Goal: Information Seeking & Learning: Learn about a topic

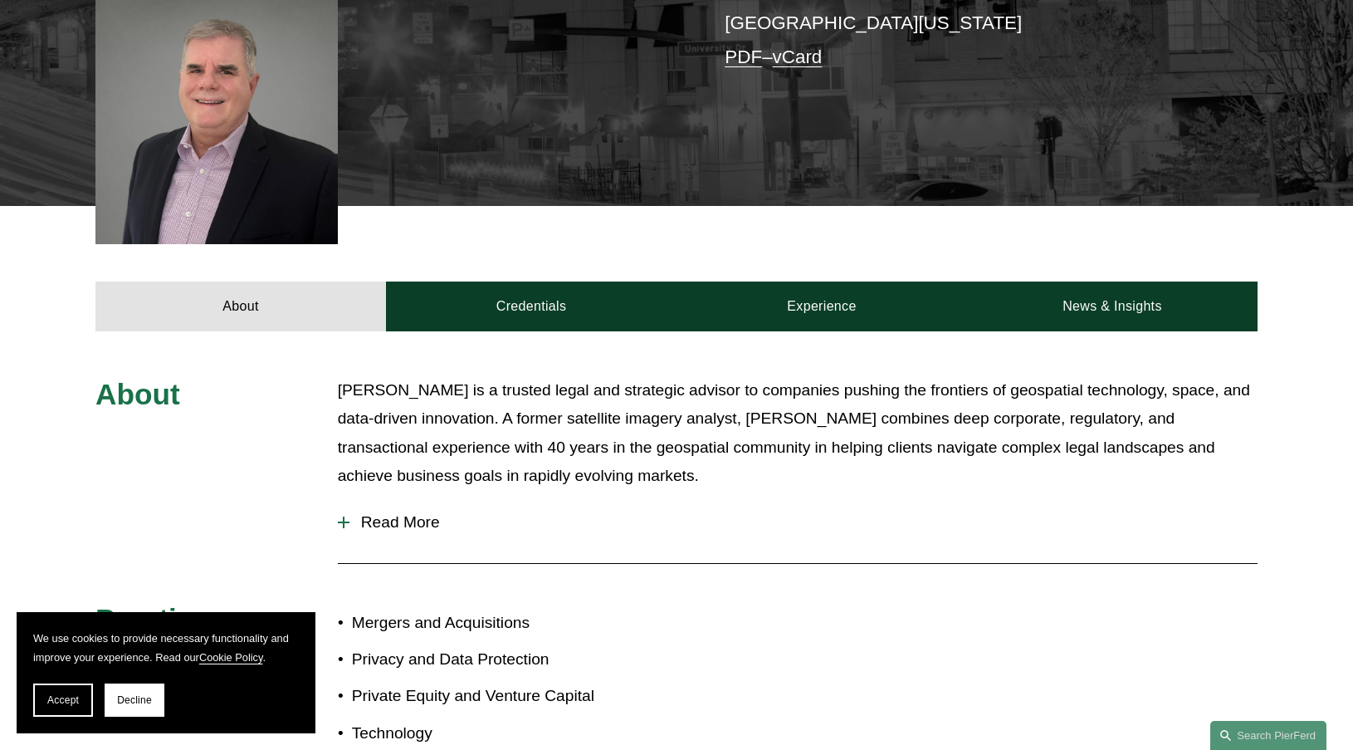
scroll to position [452, 0]
click at [127, 702] on span "Decline" at bounding box center [134, 700] width 35 height 12
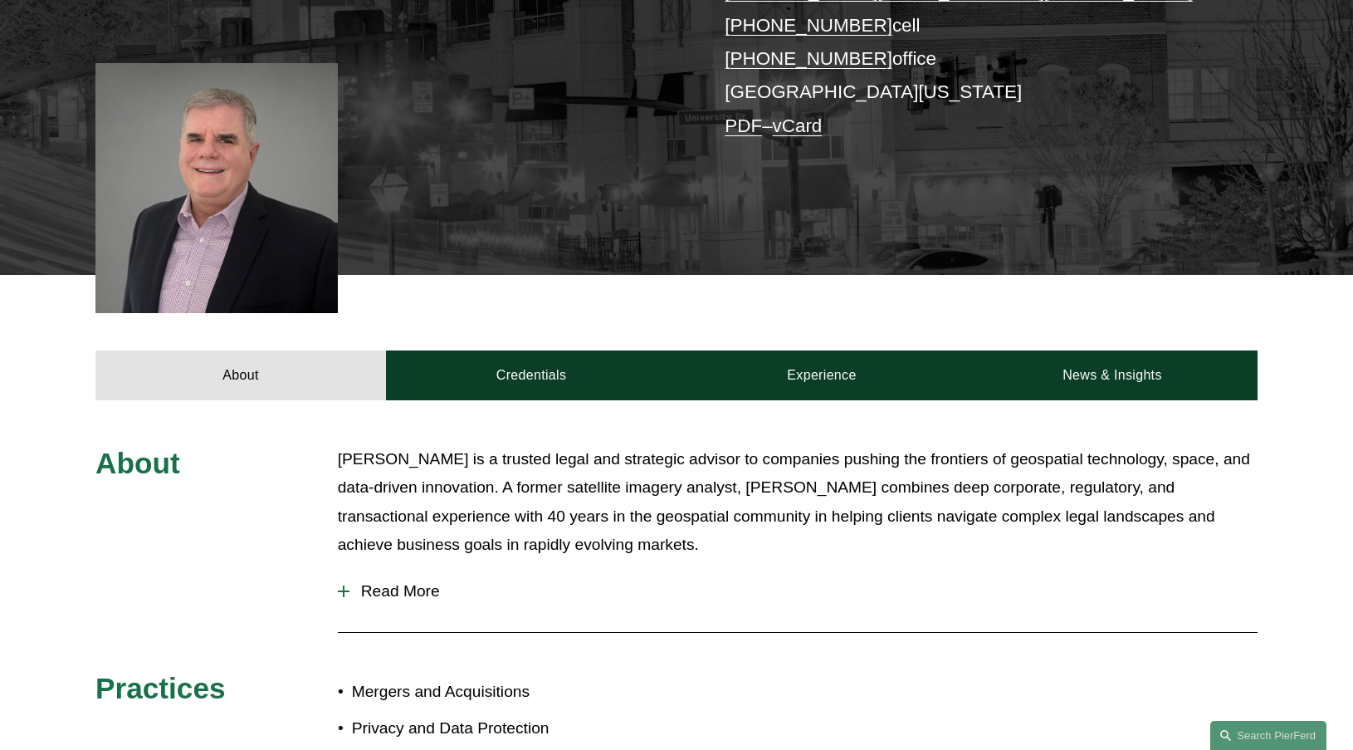
scroll to position [392, 0]
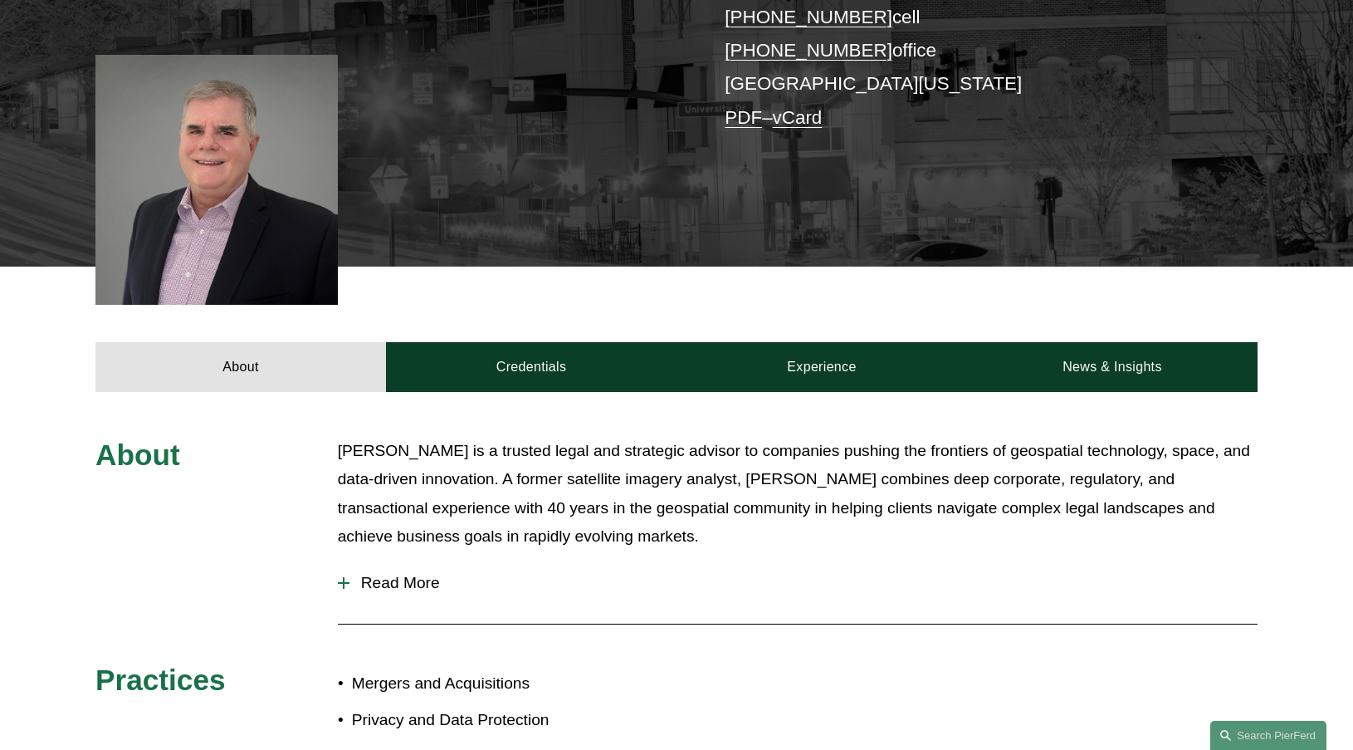
click at [393, 583] on span "Read More" at bounding box center [803, 583] width 908 height 18
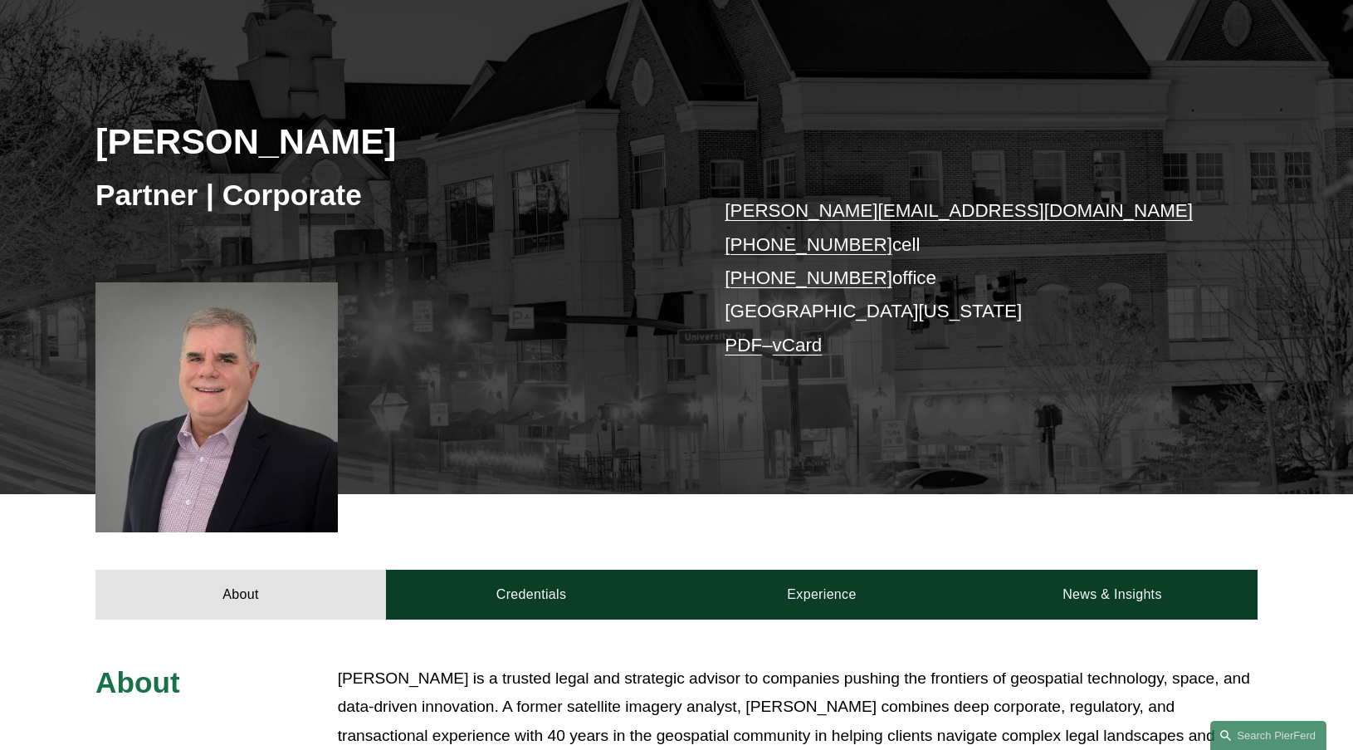
scroll to position [0, 0]
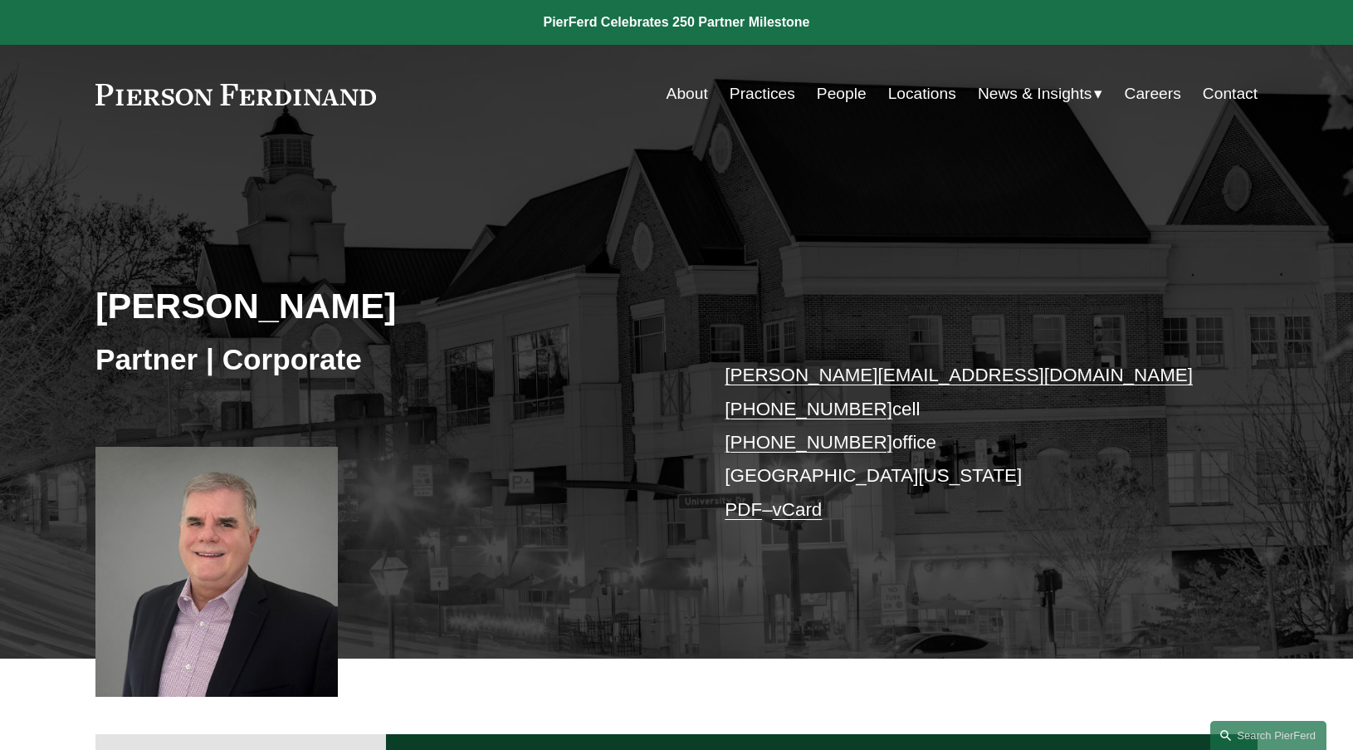
click at [808, 515] on link "vCard" at bounding box center [798, 509] width 50 height 21
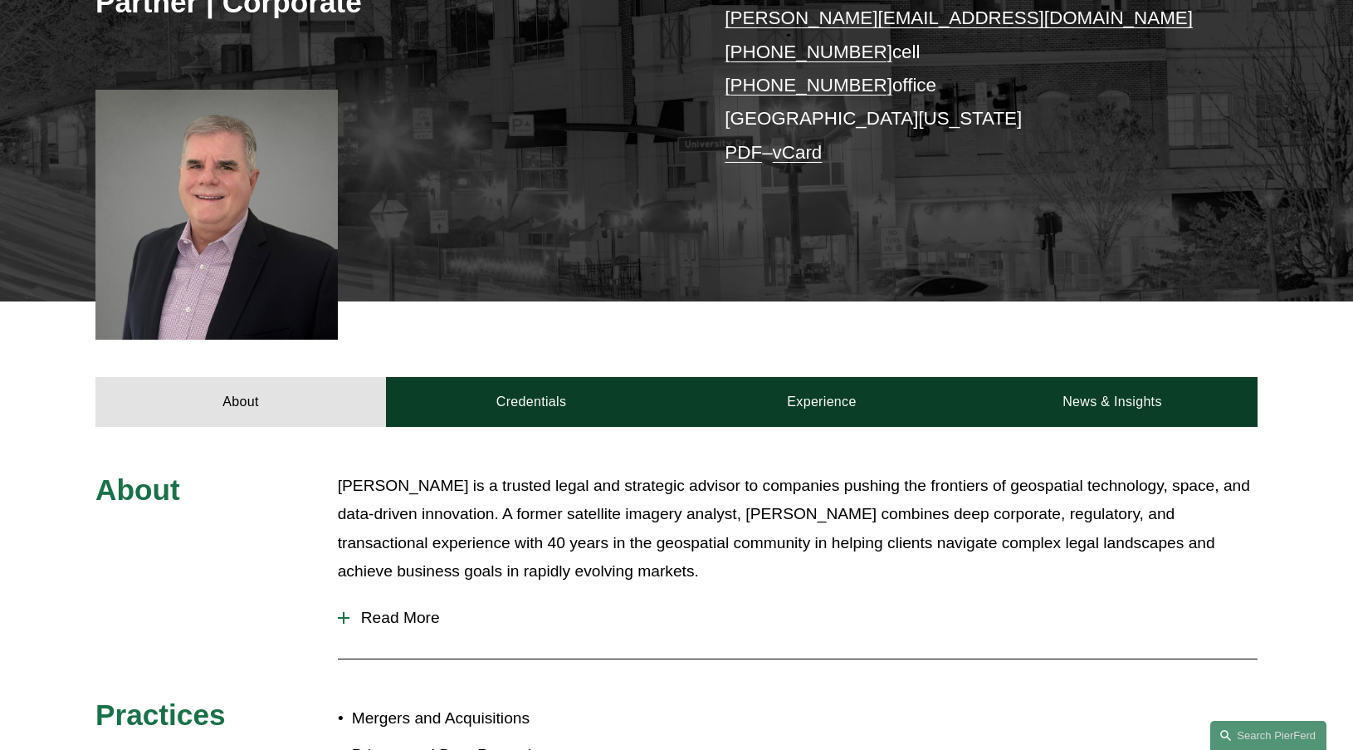
scroll to position [361, 0]
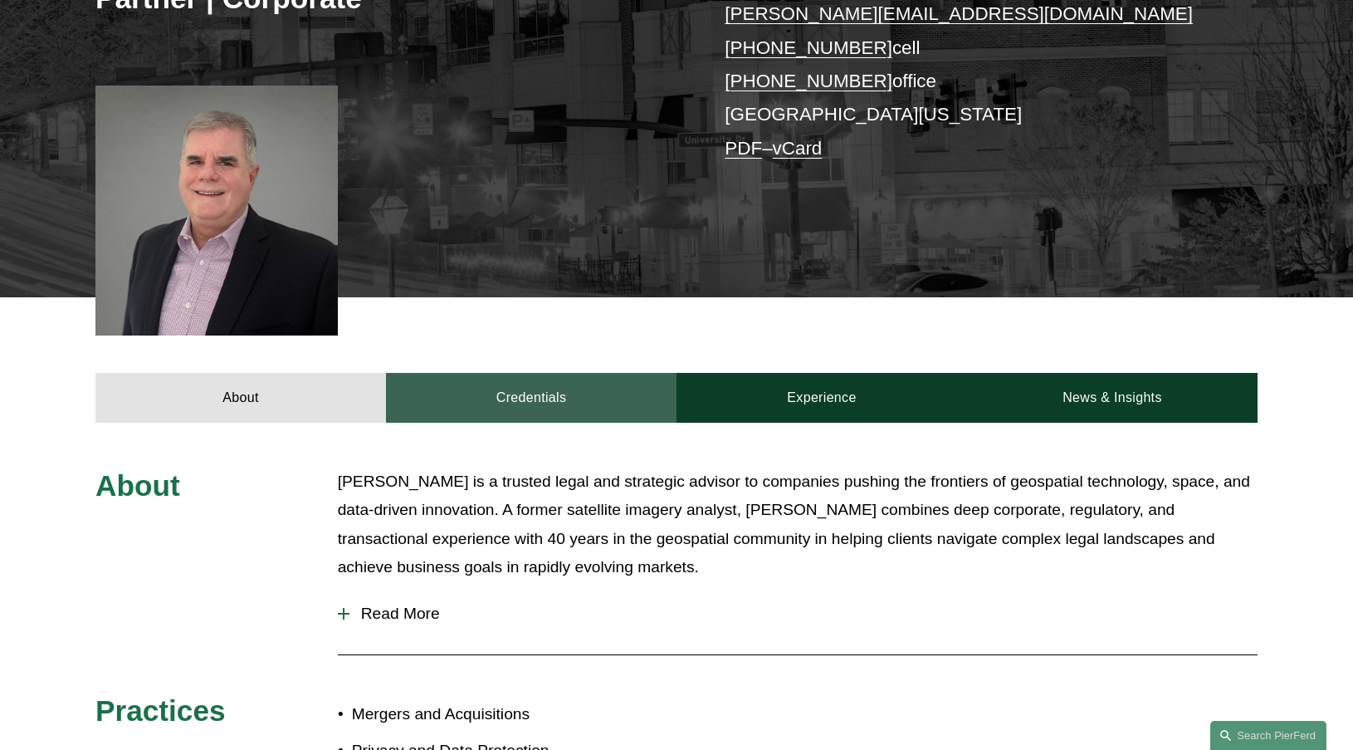
click at [524, 403] on link "Credentials" at bounding box center [531, 398] width 291 height 50
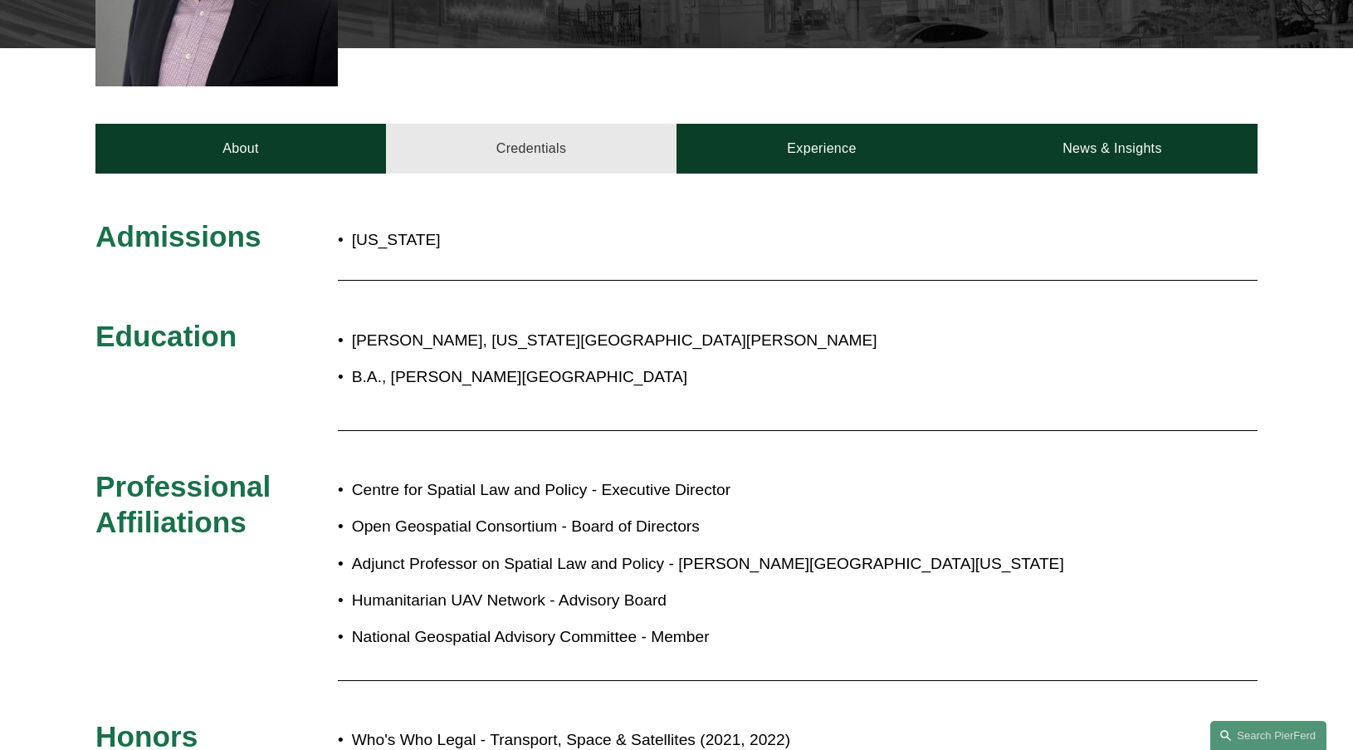
scroll to position [608, 0]
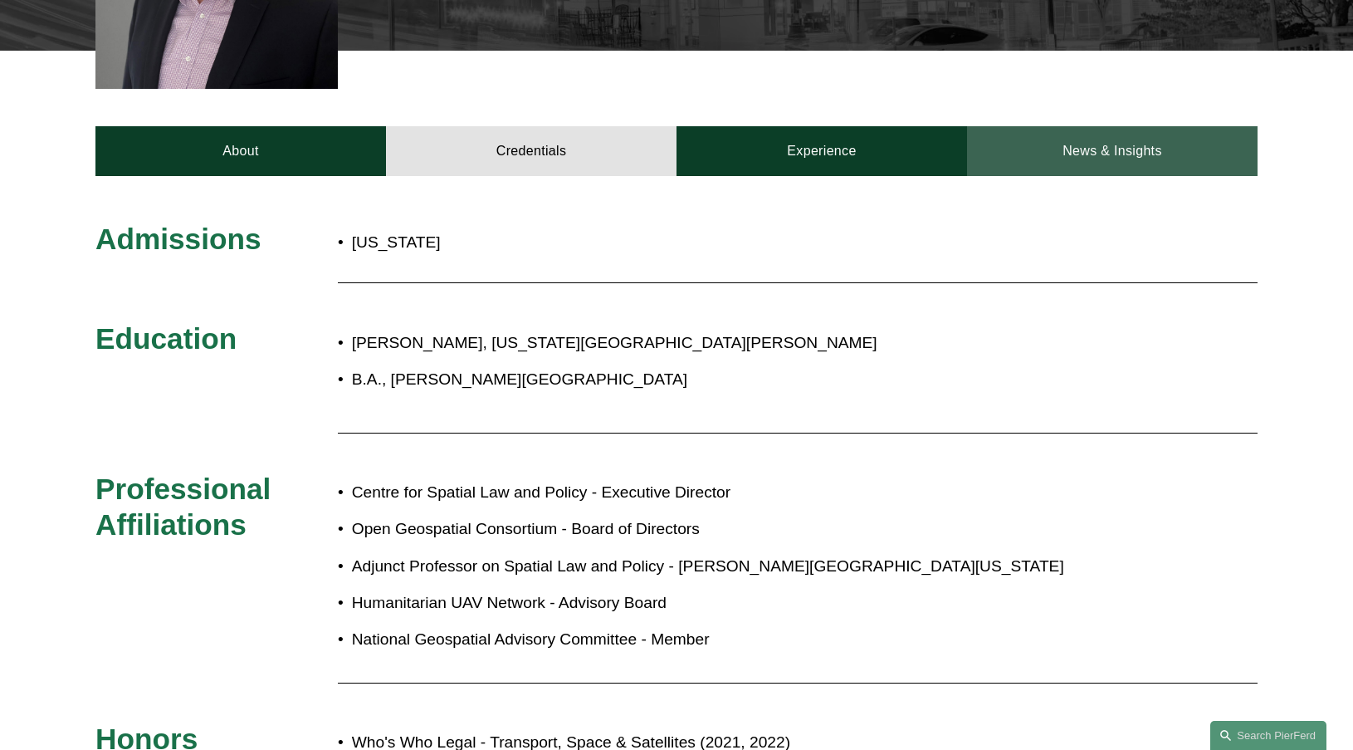
click at [1069, 143] on link "News & Insights" at bounding box center [1112, 151] width 291 height 50
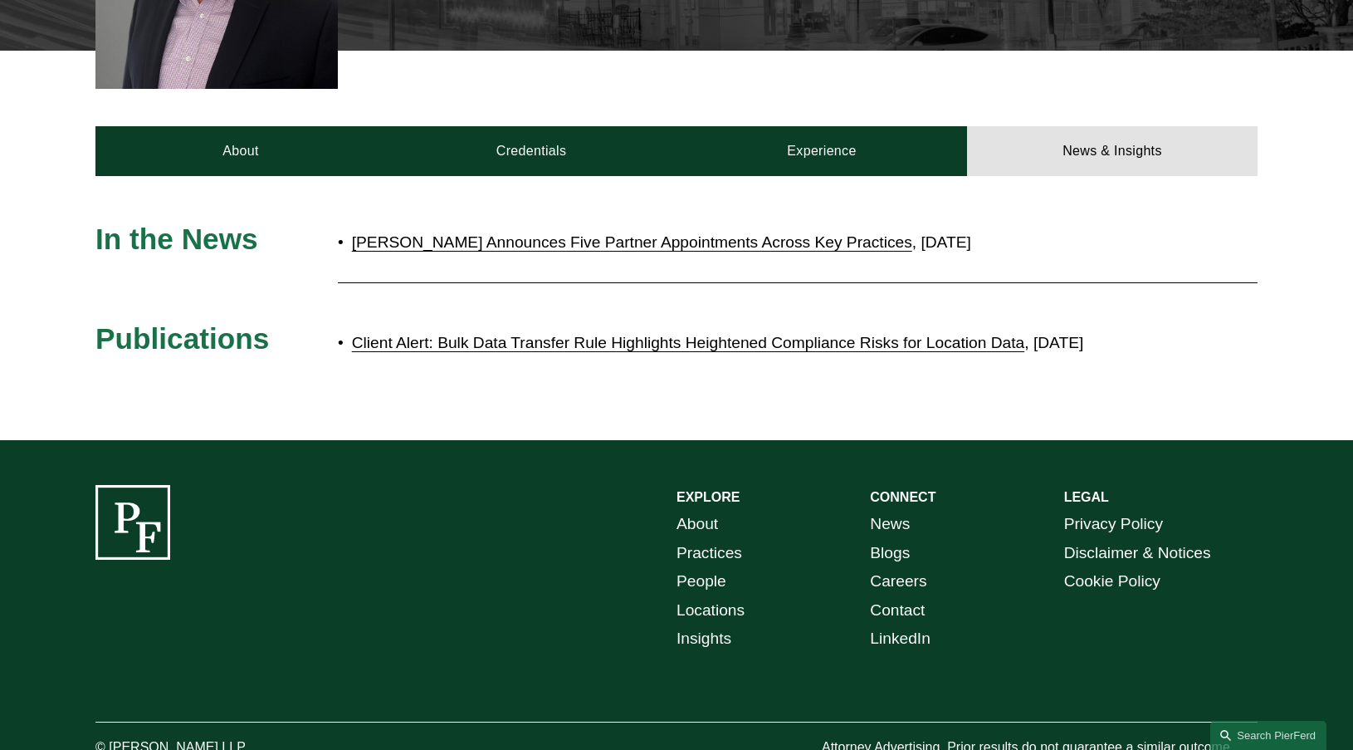
click at [637, 244] on link "[PERSON_NAME] Announces Five Partner Appointments Across Key Practices" at bounding box center [632, 241] width 560 height 17
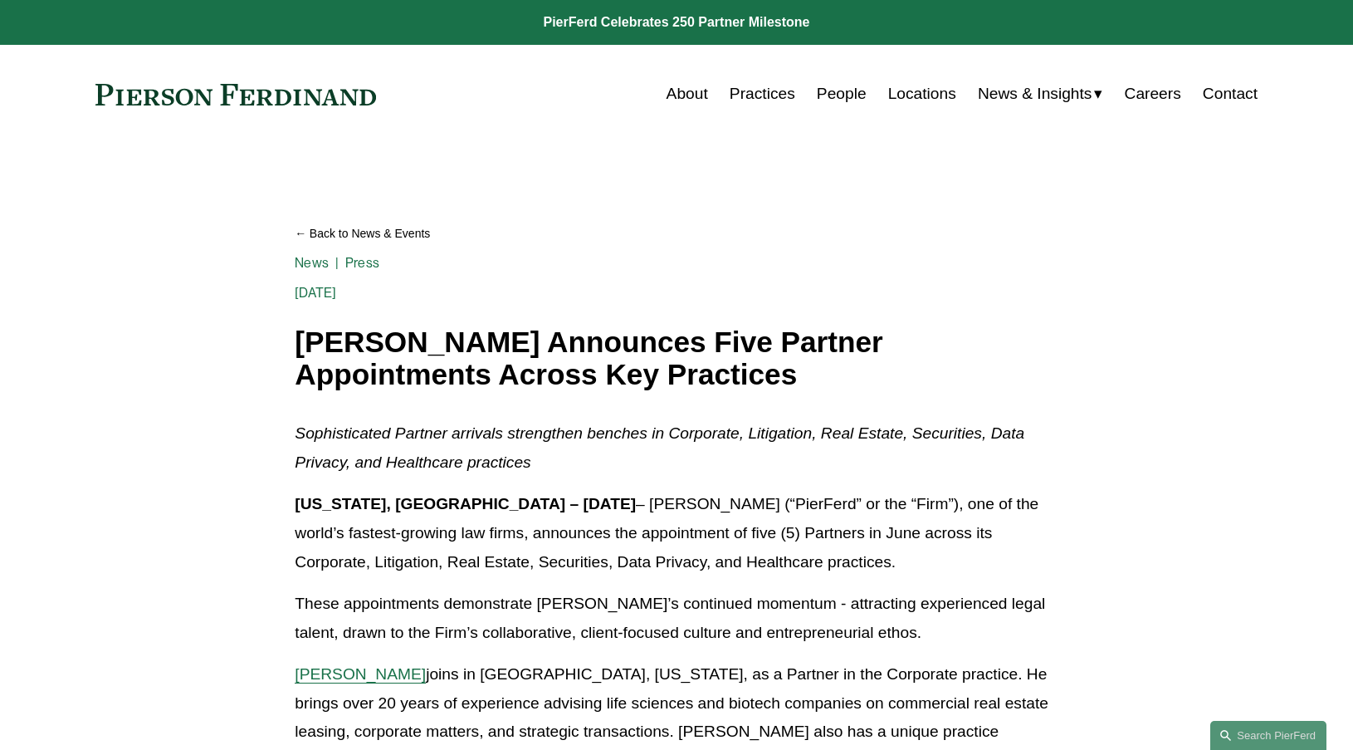
click at [1143, 95] on link "Careers" at bounding box center [1153, 94] width 56 height 32
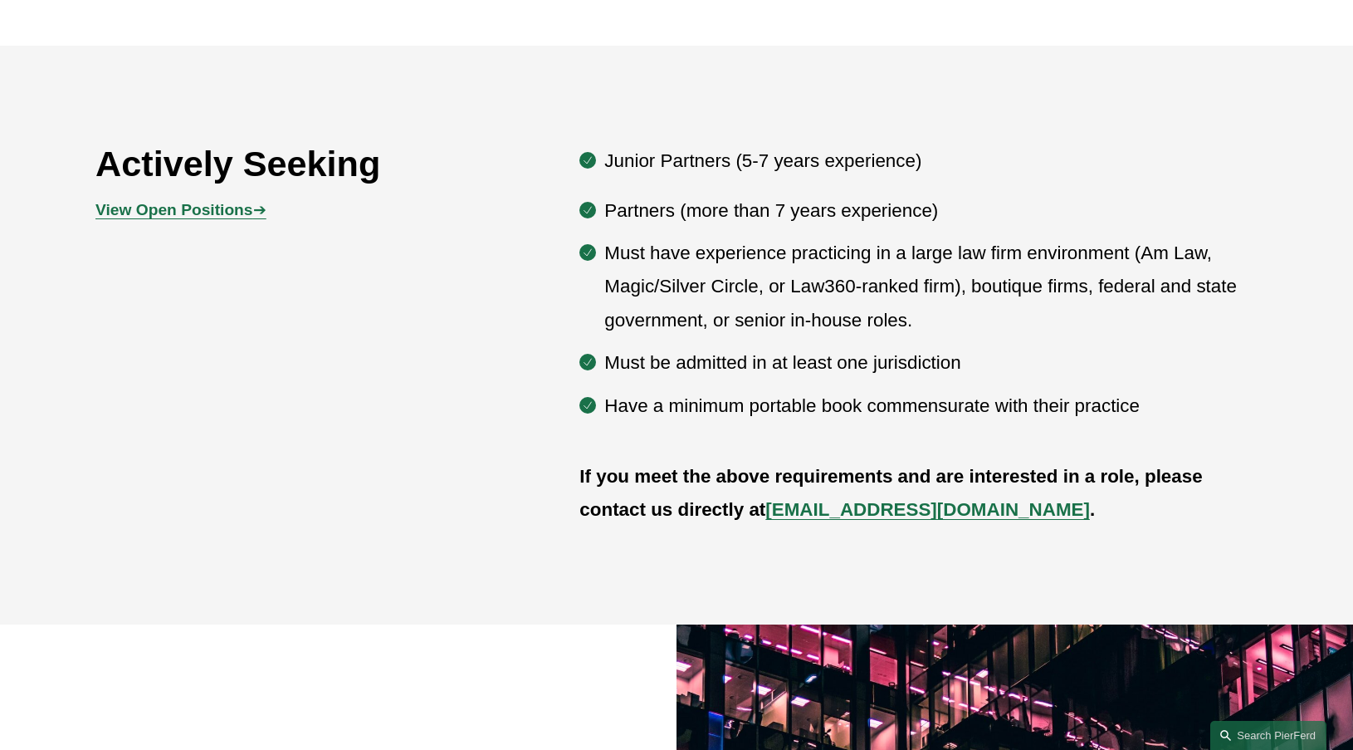
scroll to position [943, 0]
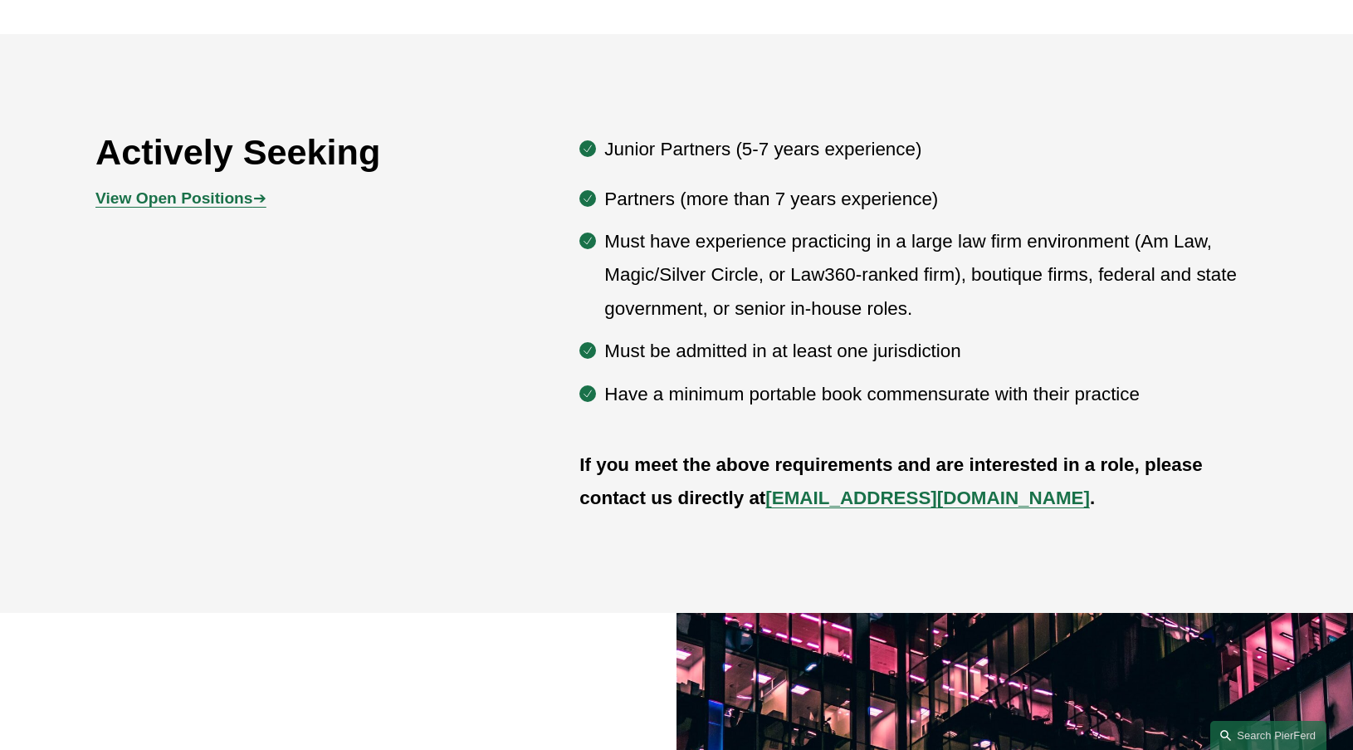
click at [176, 197] on strong "View Open Positions" at bounding box center [173, 197] width 157 height 17
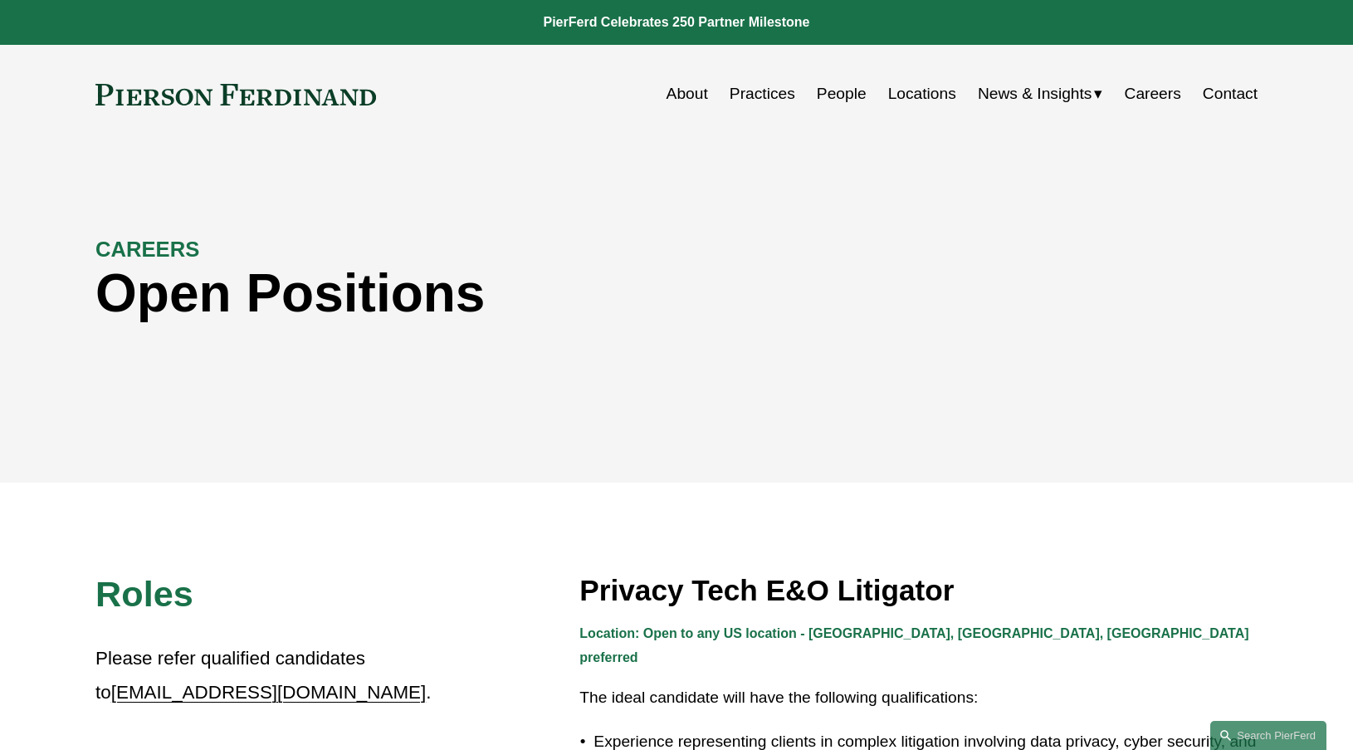
click at [0, 0] on span "News" at bounding box center [0, 0] width 0 height 0
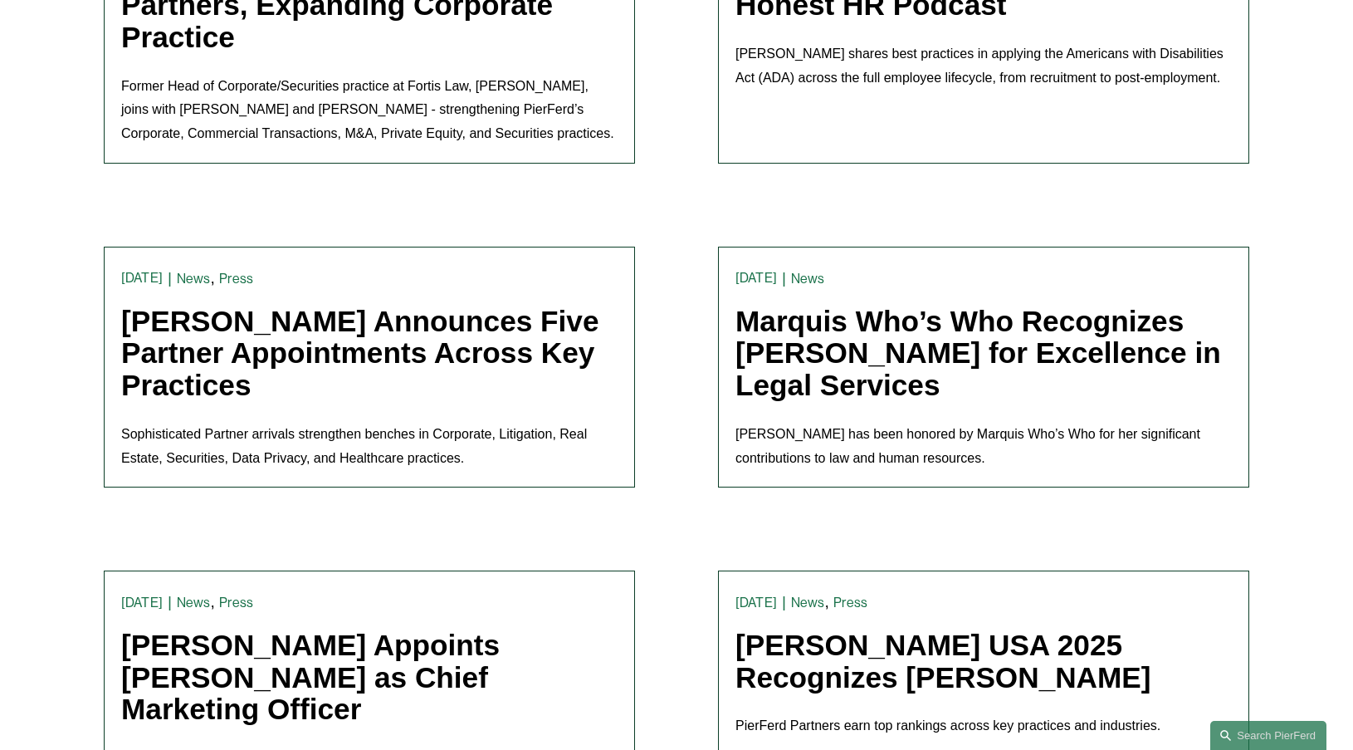
scroll to position [1655, 0]
click at [343, 335] on link "[PERSON_NAME] Announces Five Partner Appointments Across Key Practices" at bounding box center [359, 352] width 477 height 96
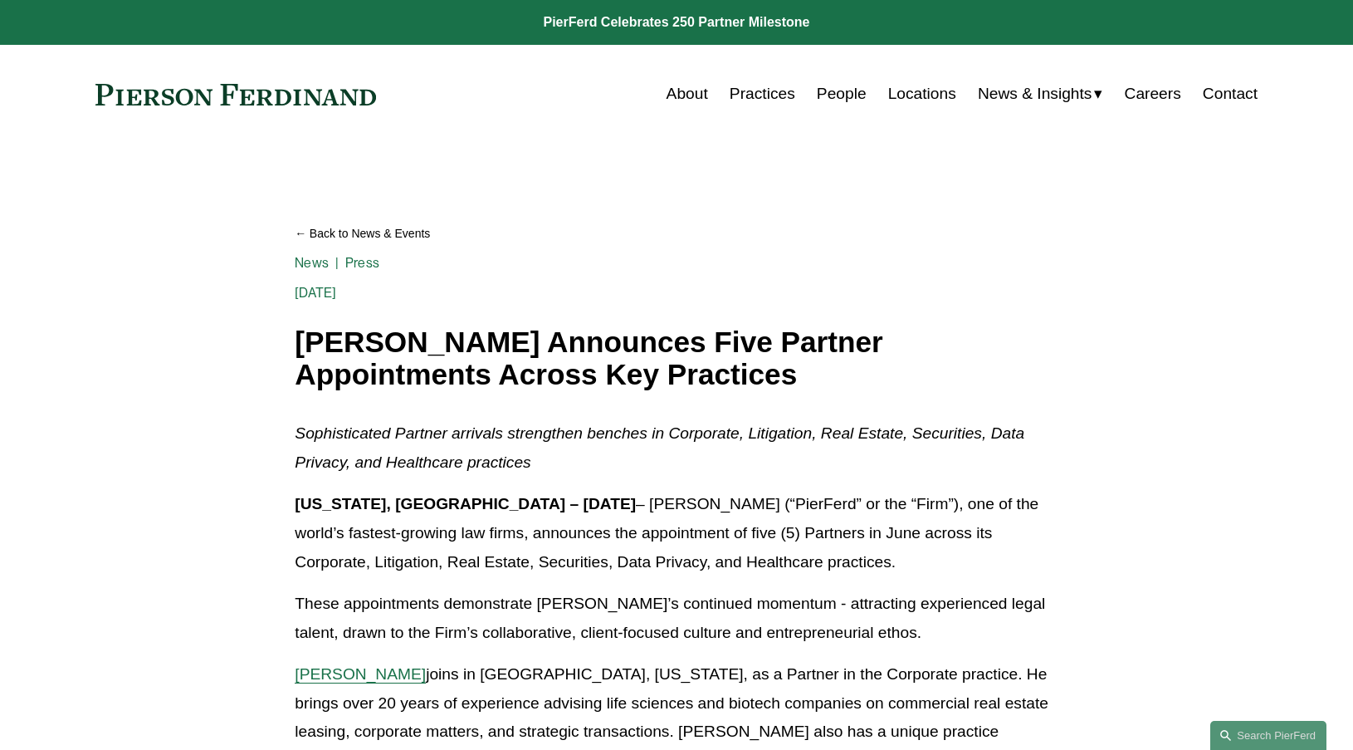
click at [675, 85] on link "About" at bounding box center [687, 94] width 42 height 32
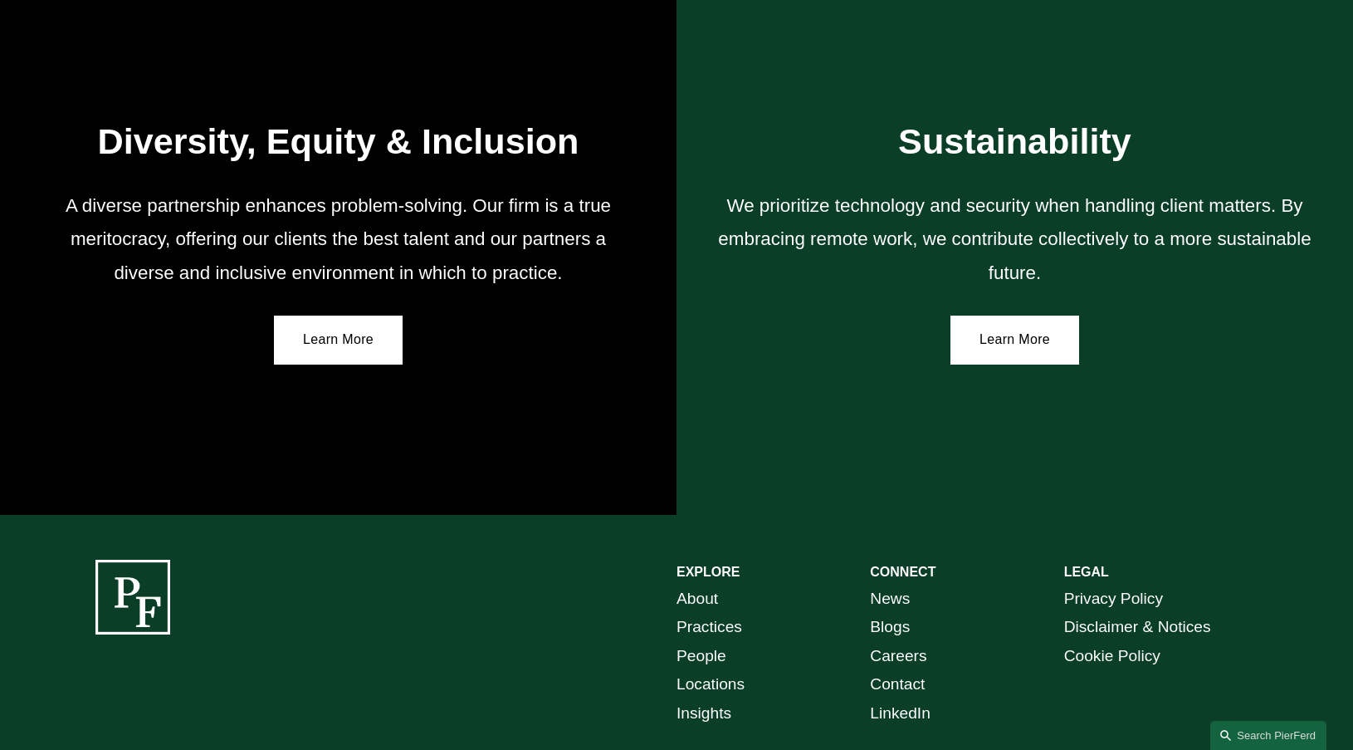
scroll to position [2942, 0]
